Goal: Book appointment/travel/reservation

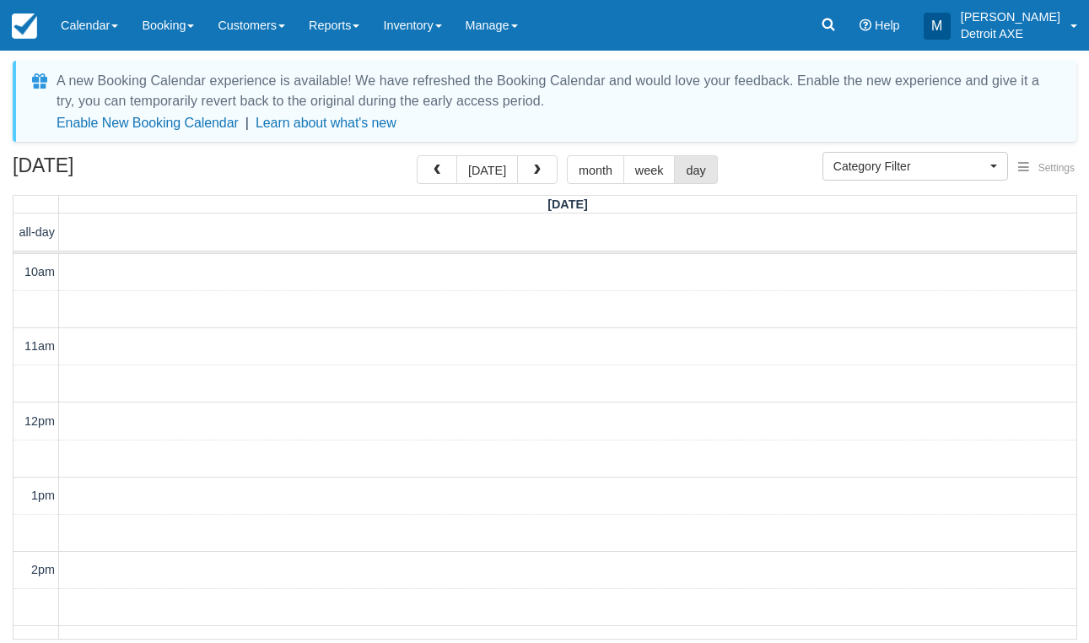
select select
click at [429, 170] on button "button" at bounding box center [437, 169] width 40 height 29
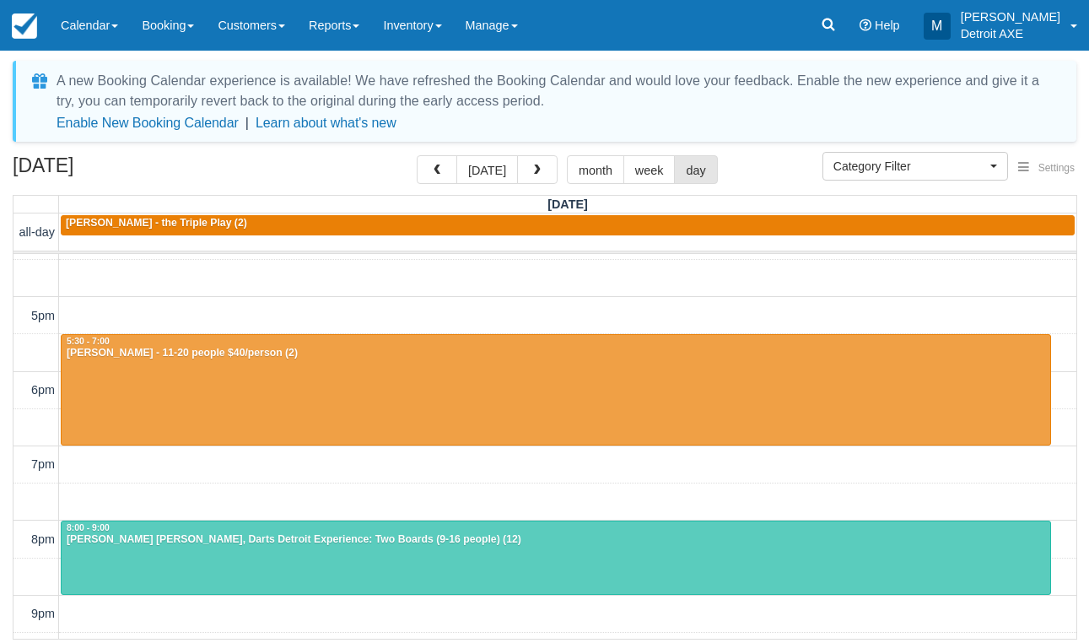
scroll to position [481, 0]
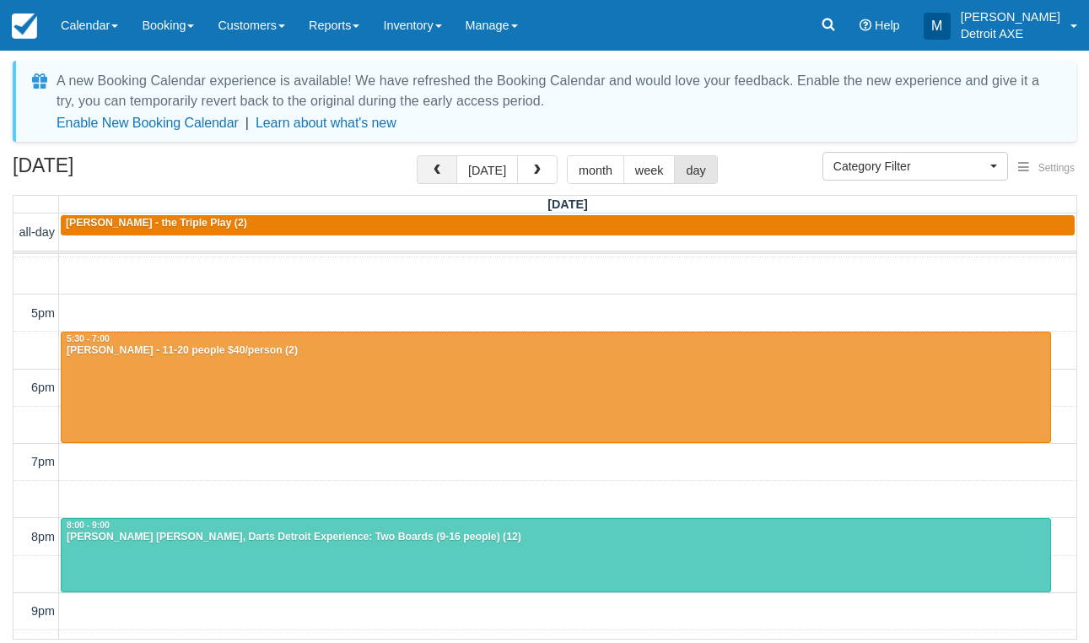
click at [440, 167] on span "button" at bounding box center [437, 171] width 12 height 12
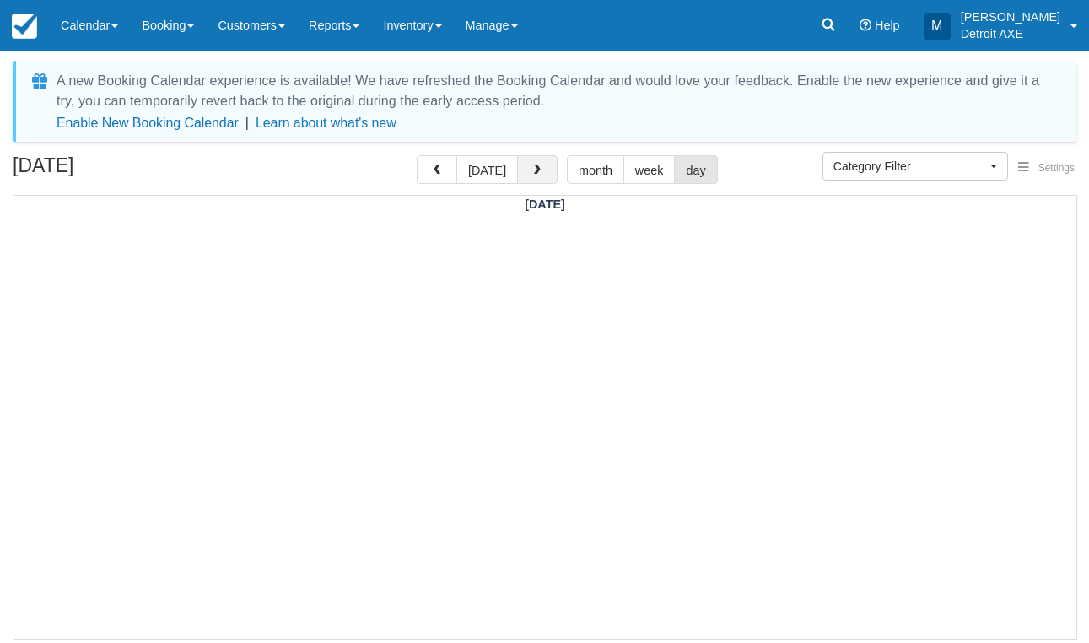
click at [550, 163] on button "button" at bounding box center [537, 169] width 40 height 29
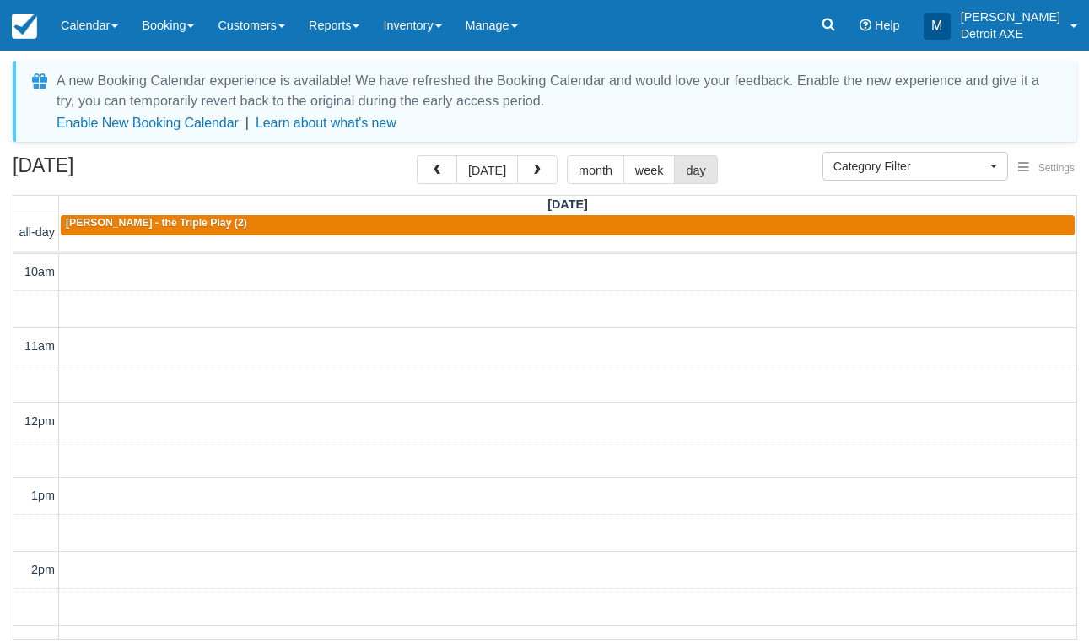
scroll to position [256, 0]
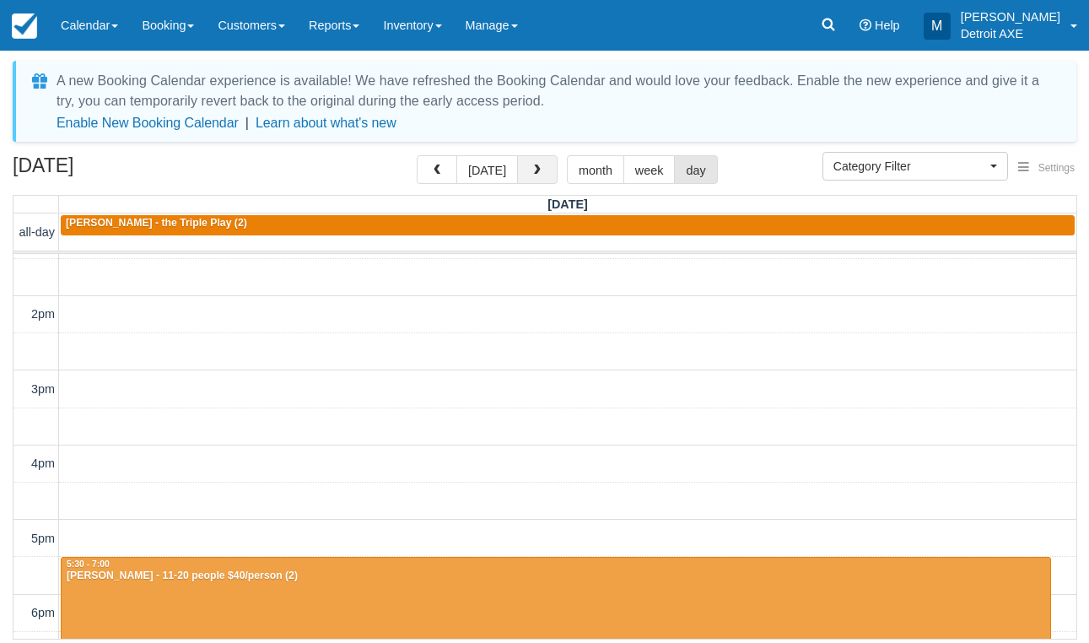
click at [532, 172] on span "button" at bounding box center [538, 171] width 12 height 12
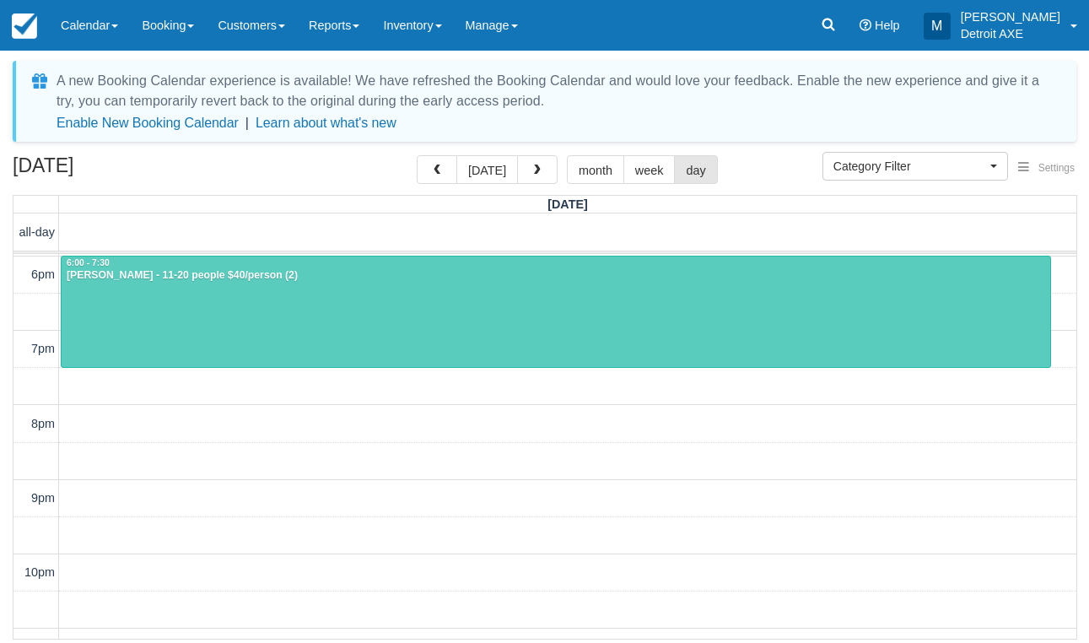
scroll to position [574, 0]
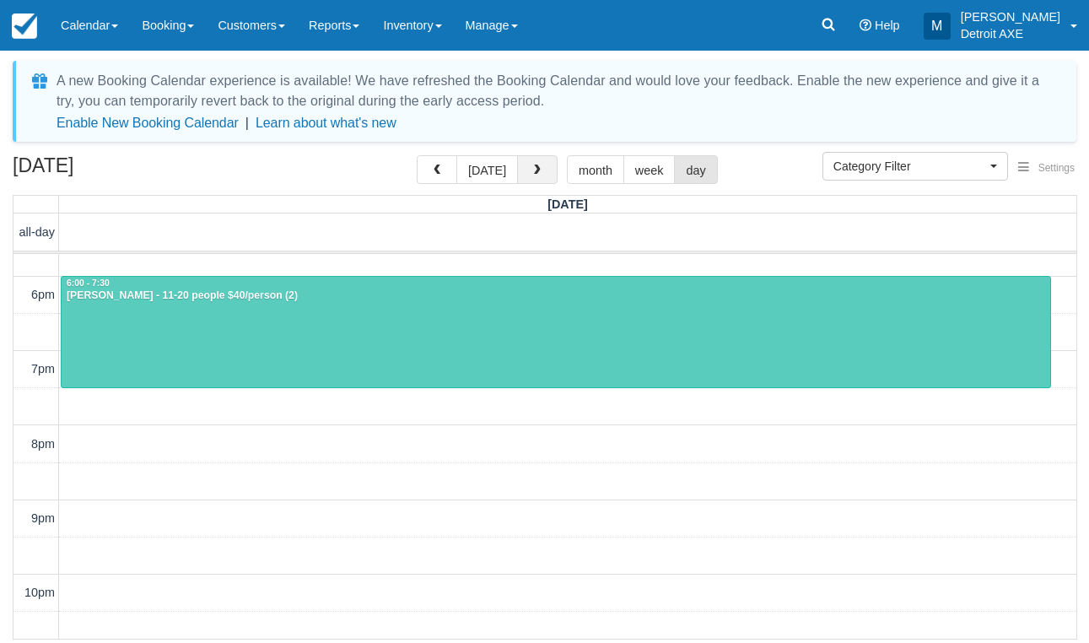
click at [532, 178] on button "button" at bounding box center [537, 169] width 40 height 29
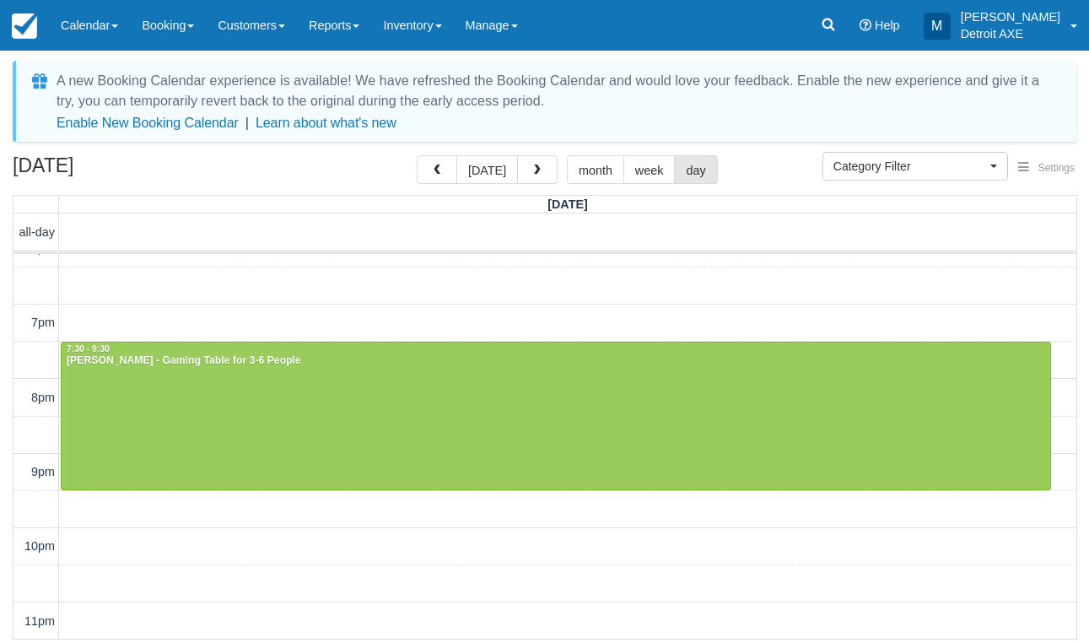
scroll to position [620, 0]
click at [533, 173] on span "button" at bounding box center [538, 171] width 12 height 12
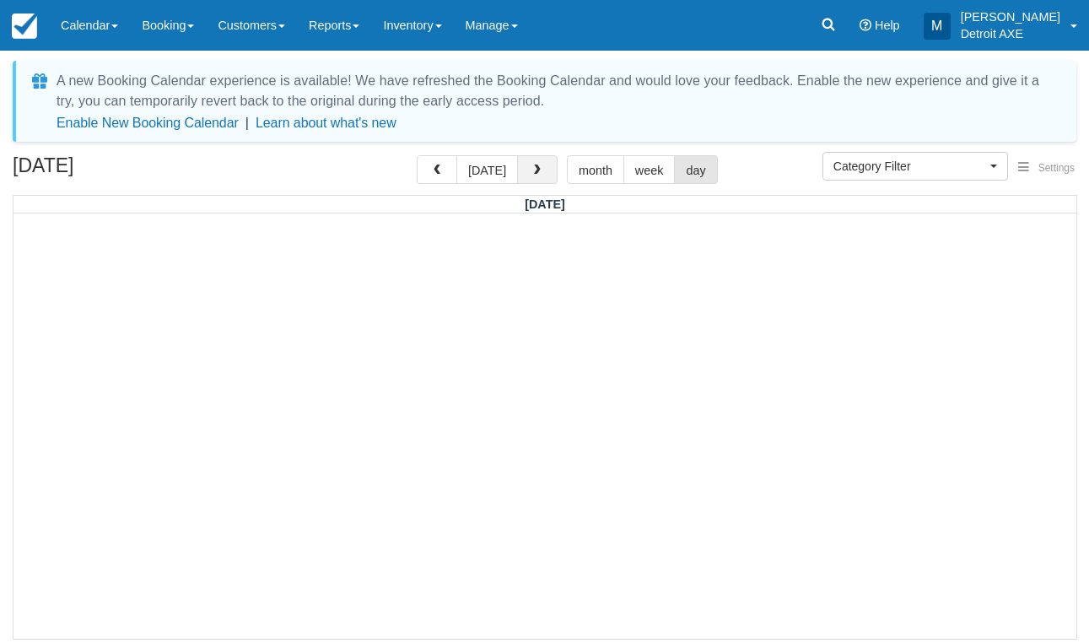
click at [536, 174] on span "button" at bounding box center [538, 171] width 12 height 12
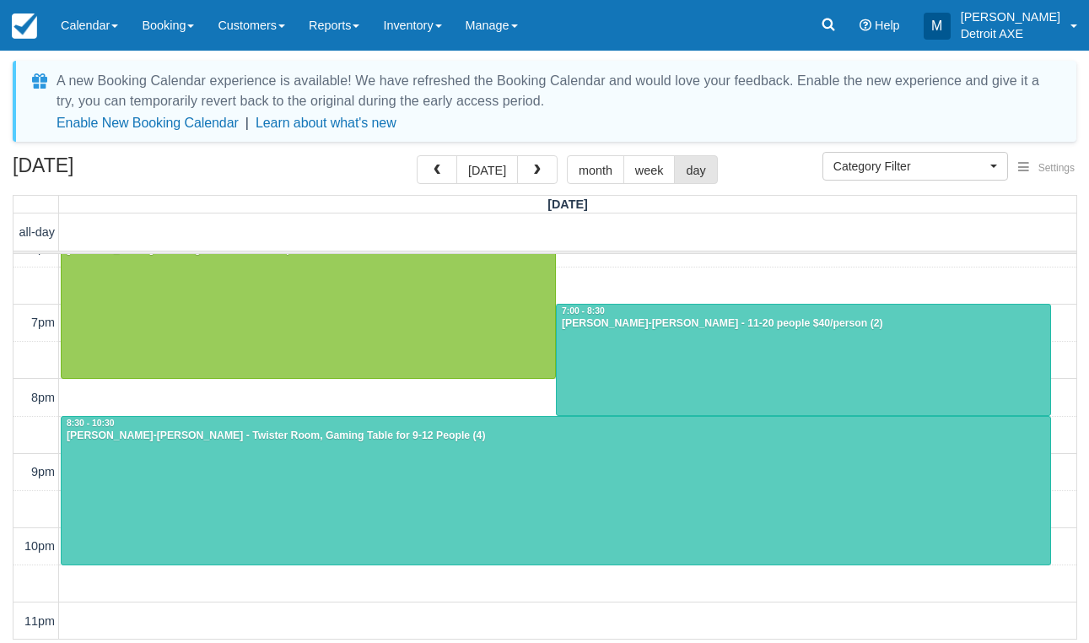
scroll to position [620, 0]
click at [524, 177] on button "button" at bounding box center [537, 169] width 40 height 29
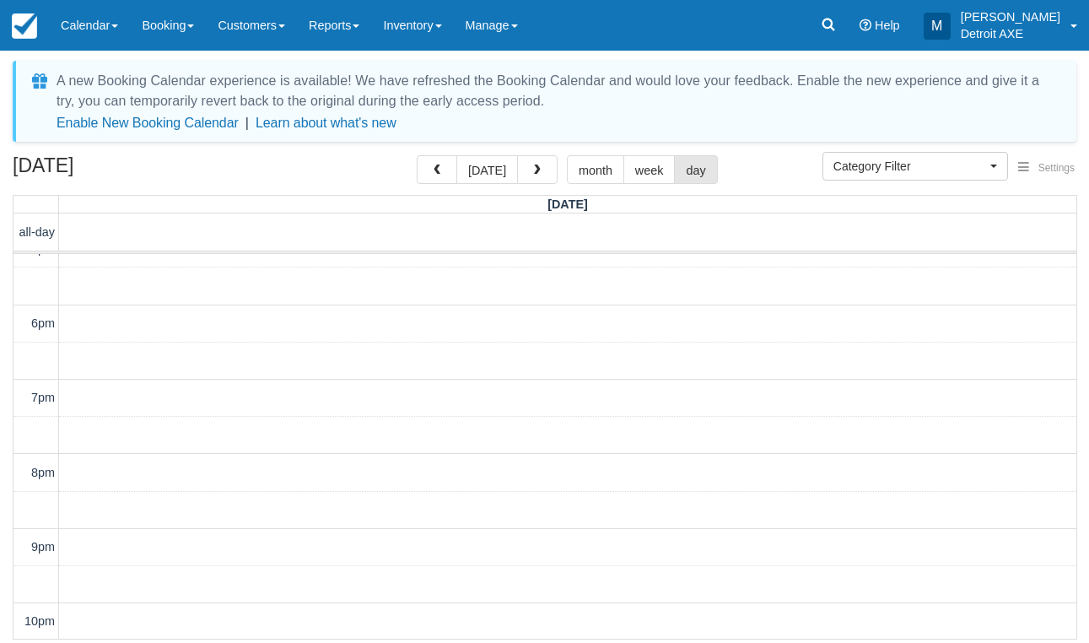
scroll to position [578, 0]
click at [538, 181] on button "button" at bounding box center [537, 169] width 40 height 29
